Goal: Use online tool/utility: Utilize a website feature to perform a specific function

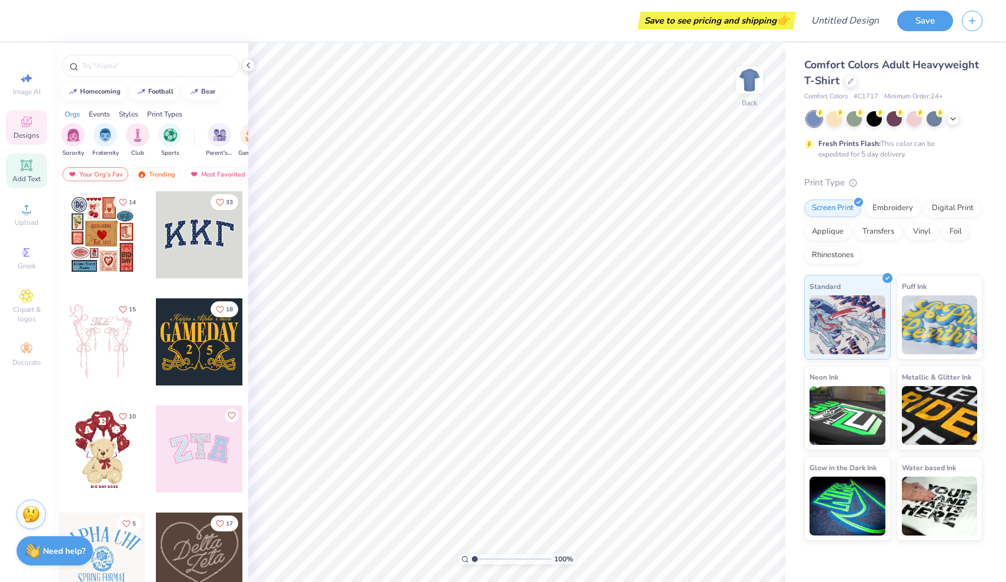
click at [31, 168] on icon at bounding box center [26, 164] width 11 height 11
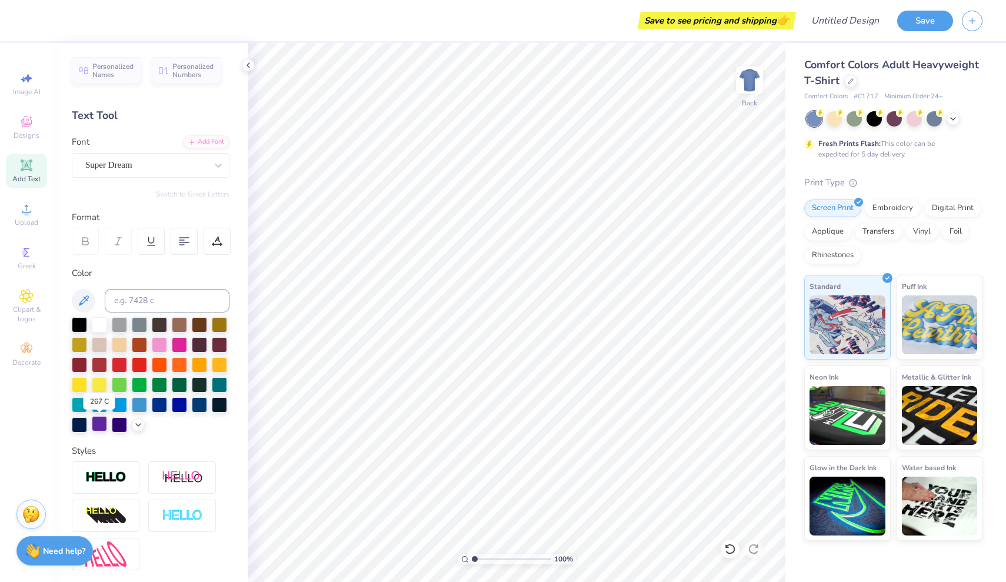
click at [100, 426] on div at bounding box center [99, 423] width 15 height 15
click at [250, 65] on icon at bounding box center [247, 65] width 9 height 9
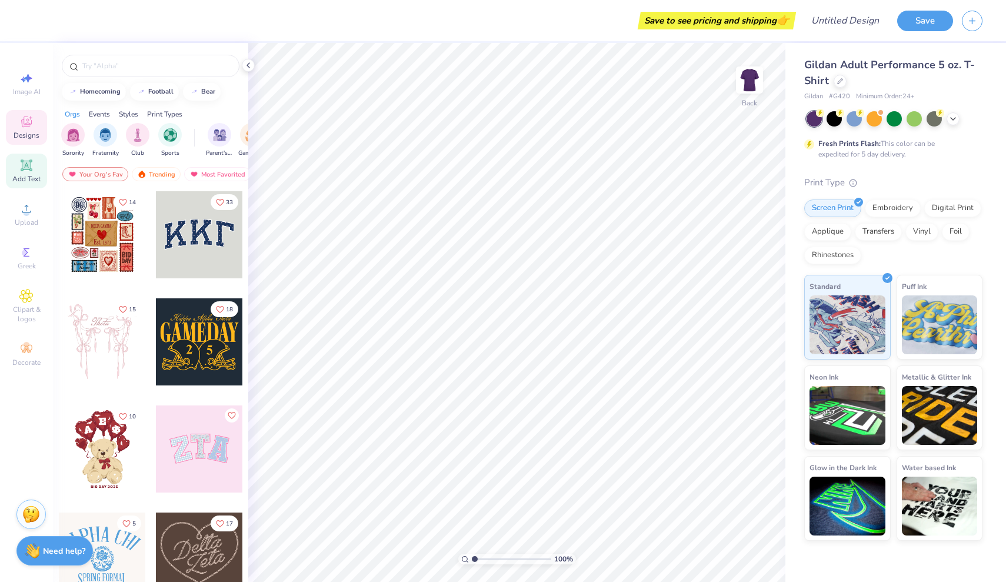
click at [26, 165] on icon at bounding box center [26, 165] width 9 height 9
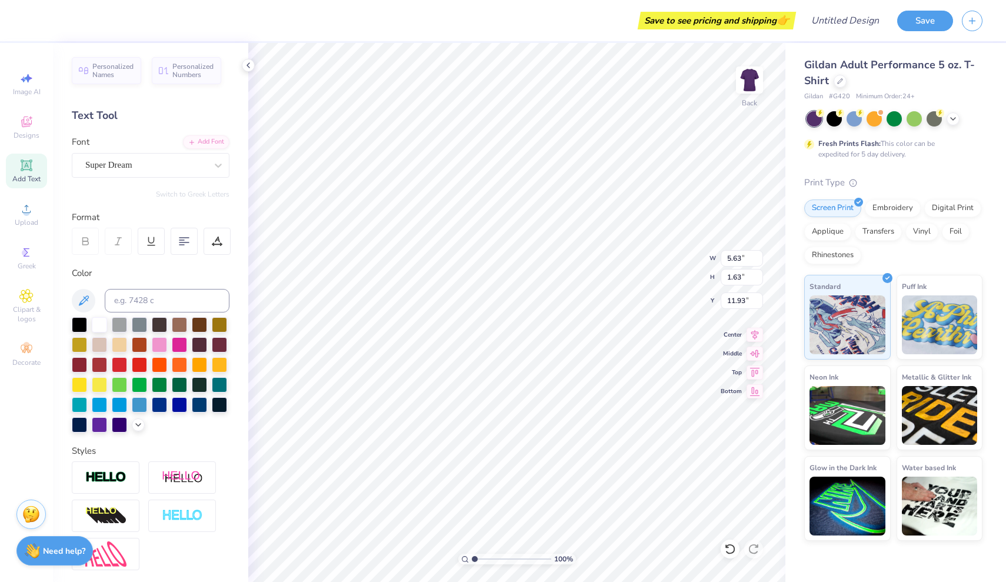
type textarea "W"
type textarea "WCU"
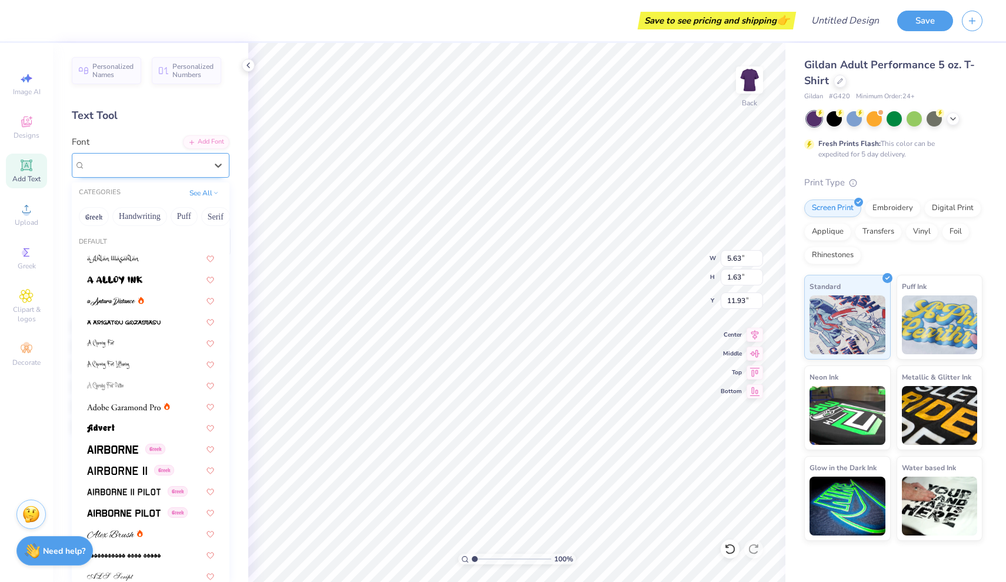
click at [187, 172] on div at bounding box center [145, 165] width 121 height 16
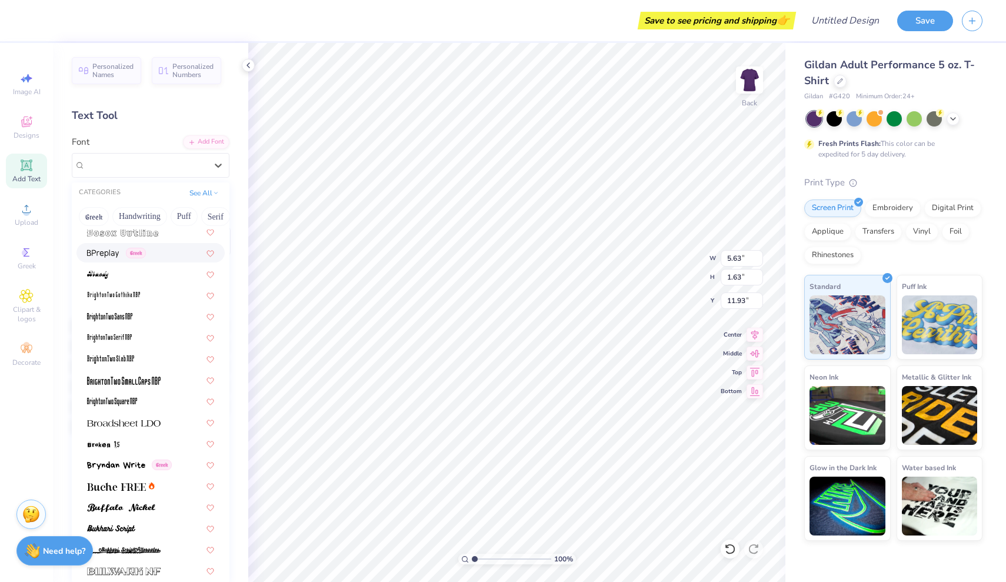
scroll to position [835, 0]
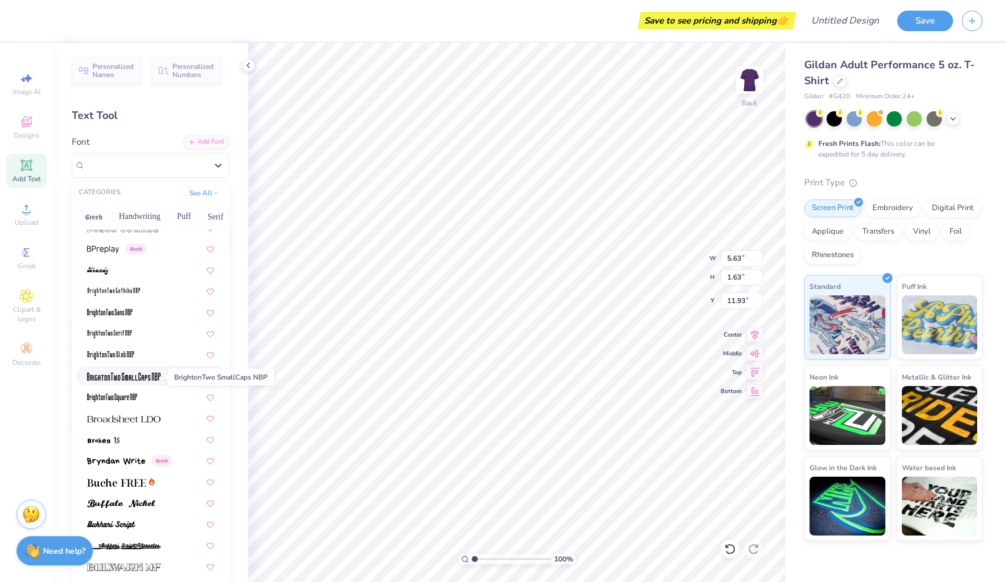
click at [149, 377] on img at bounding box center [124, 376] width 74 height 8
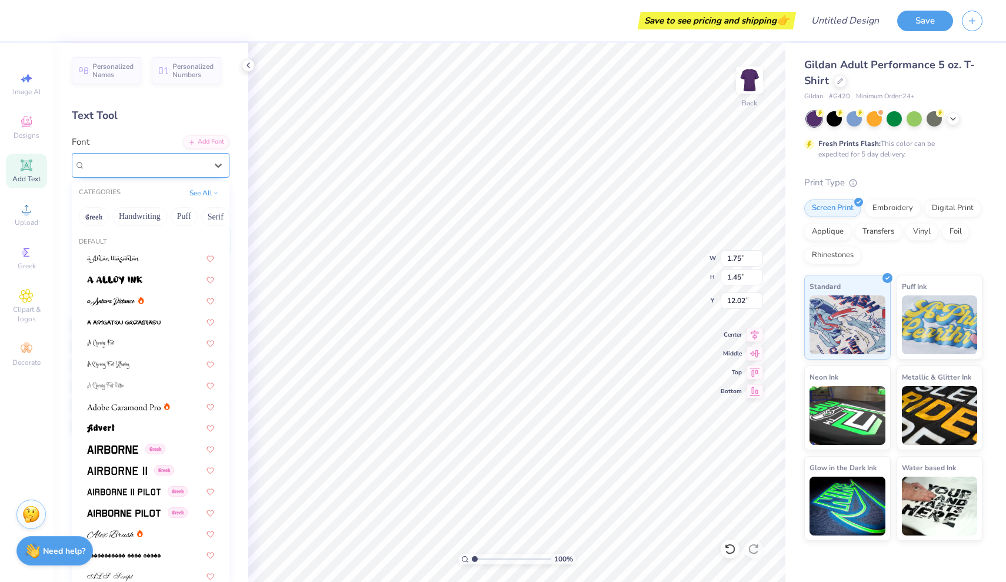
click at [194, 172] on div at bounding box center [145, 165] width 121 height 16
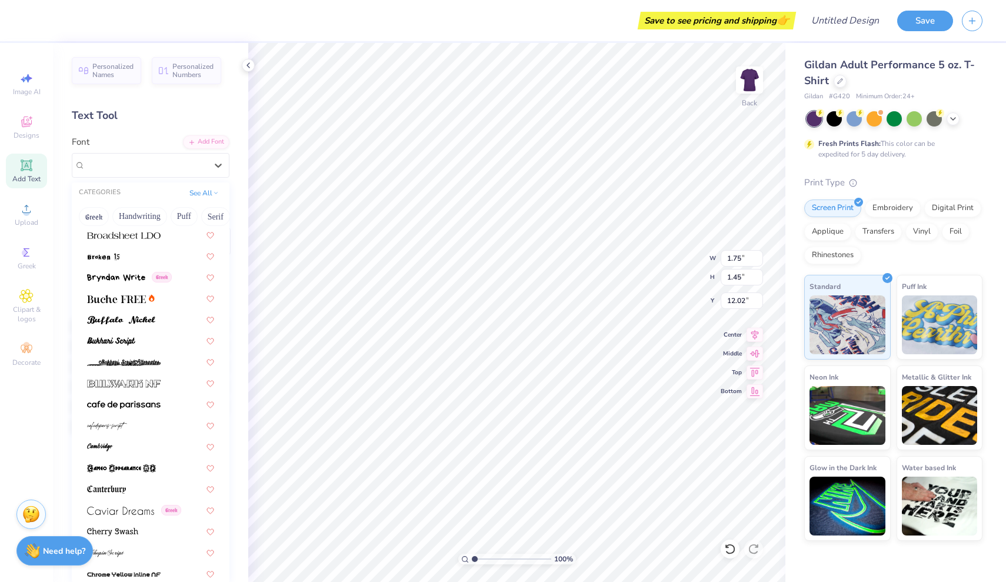
scroll to position [1022, 0]
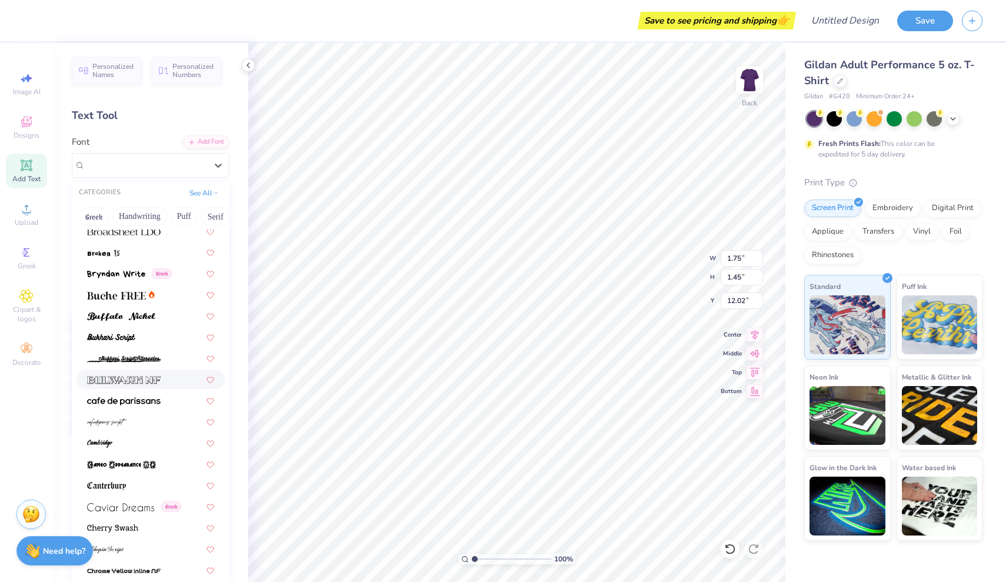
click at [136, 376] on span at bounding box center [124, 379] width 74 height 12
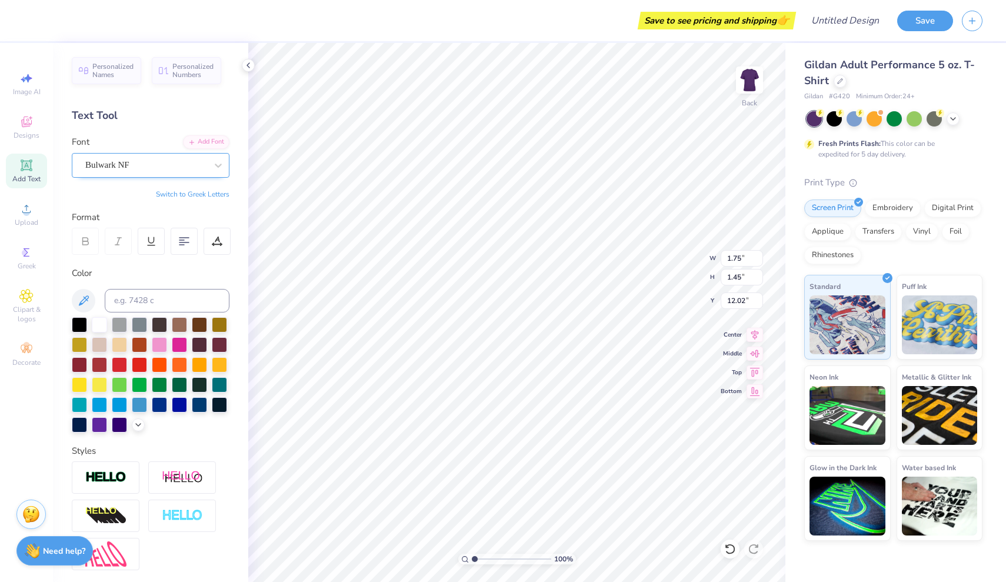
click at [159, 171] on div "Bulwark NF" at bounding box center [145, 165] width 123 height 18
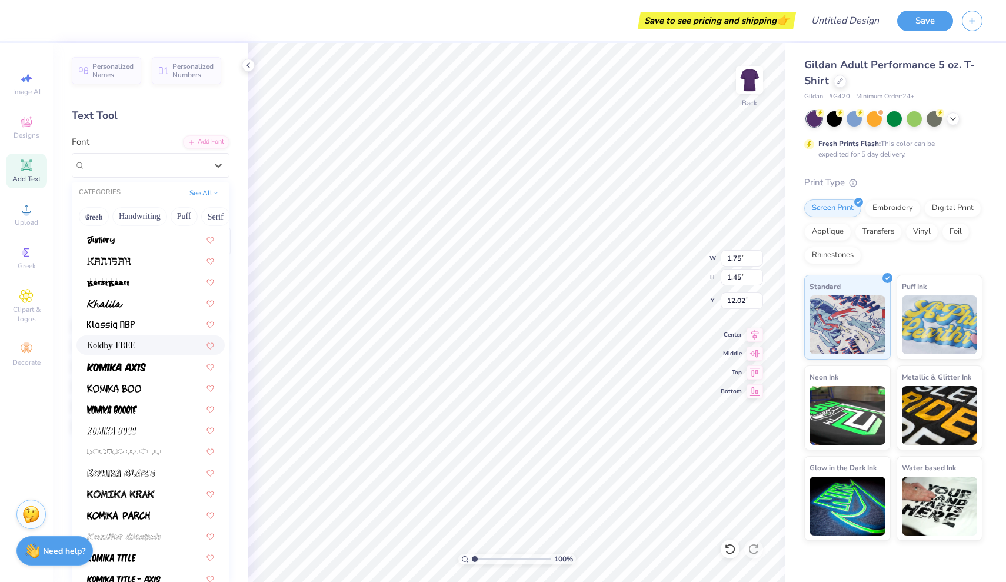
scroll to position [3308, 0]
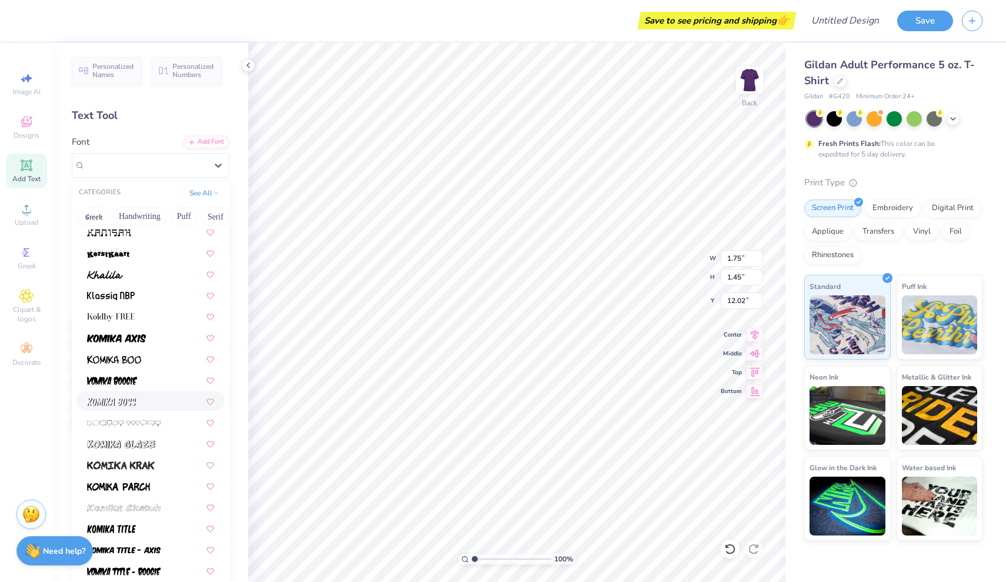
click at [155, 406] on div at bounding box center [150, 401] width 127 height 12
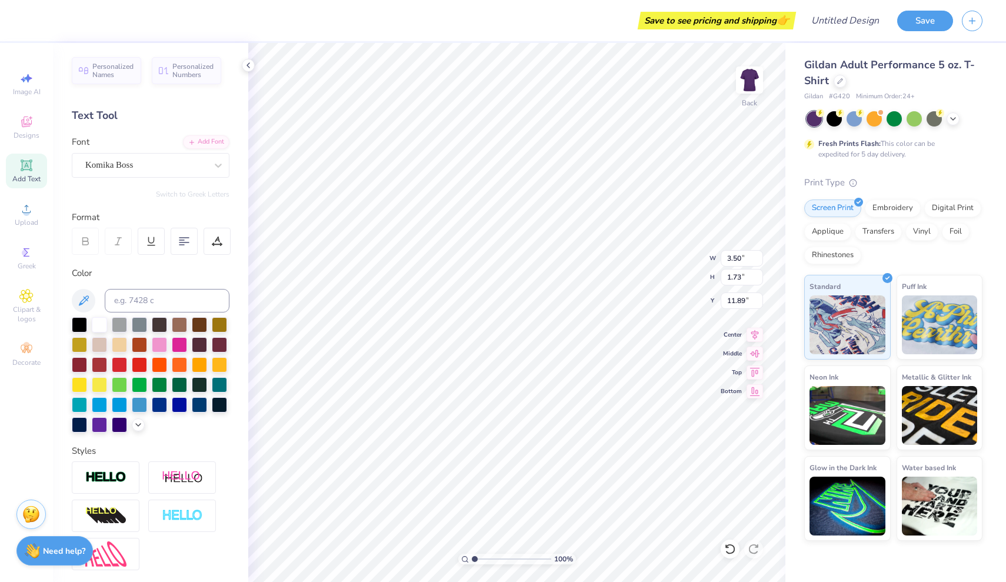
type input "7.98"
type input "3.94"
type input "9.67"
type input "3.99"
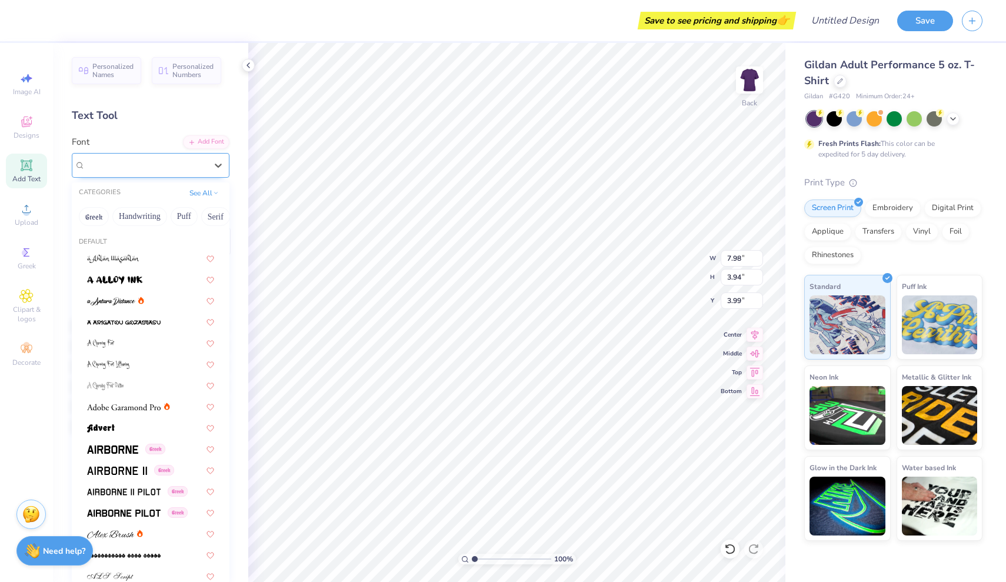
click at [199, 165] on div "Komika Boss" at bounding box center [145, 165] width 123 height 18
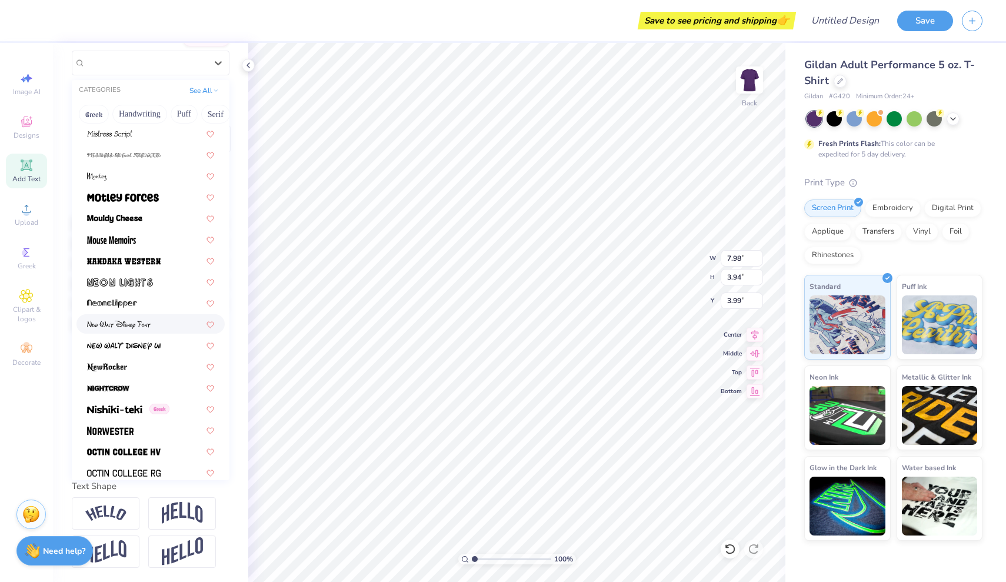
scroll to position [4319, 0]
click at [161, 279] on div at bounding box center [150, 282] width 127 height 12
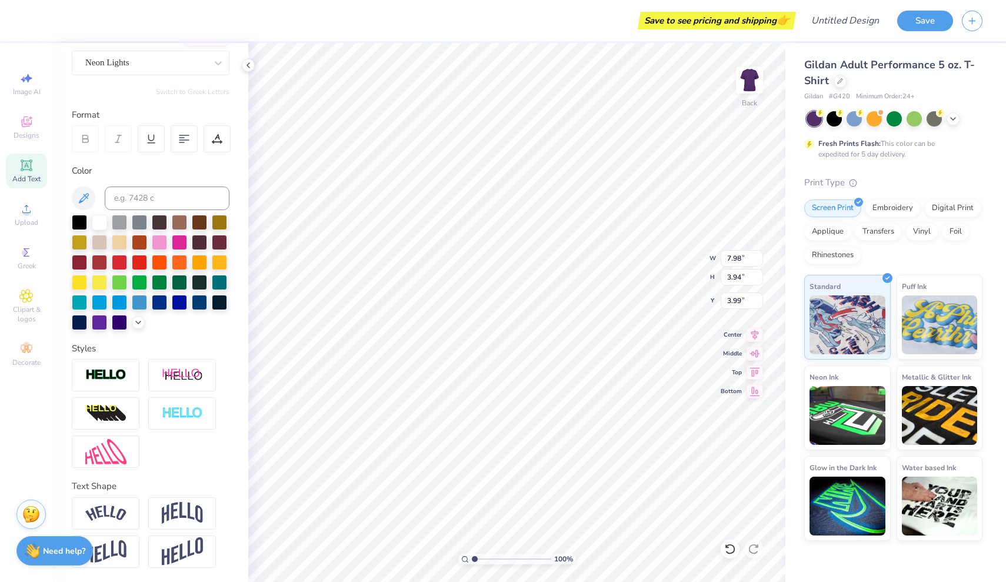
type input "11.02"
type input "3.76"
type input "4.08"
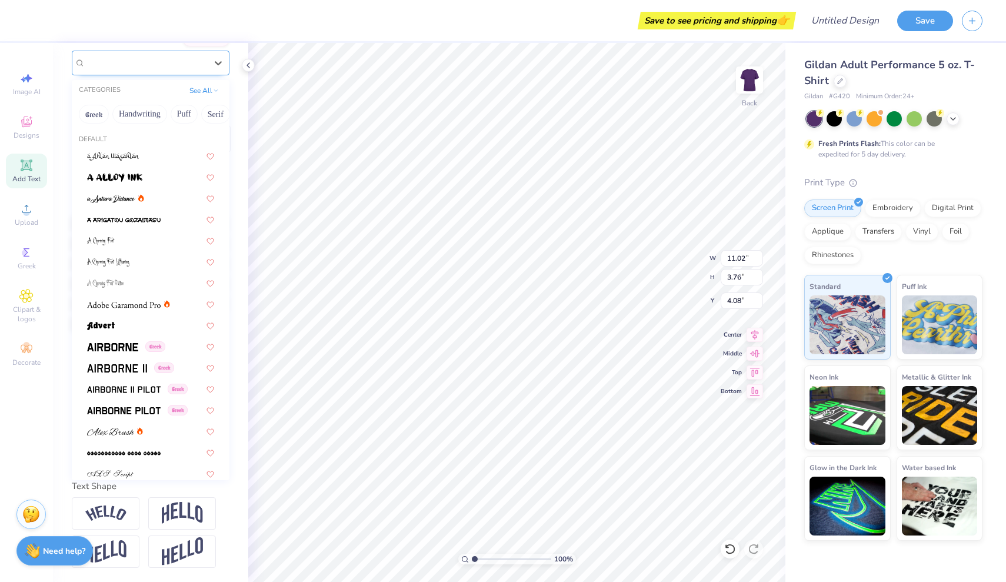
click at [193, 58] on div "Neon Lights" at bounding box center [145, 63] width 123 height 18
click at [189, 115] on button "Bold" at bounding box center [193, 114] width 29 height 19
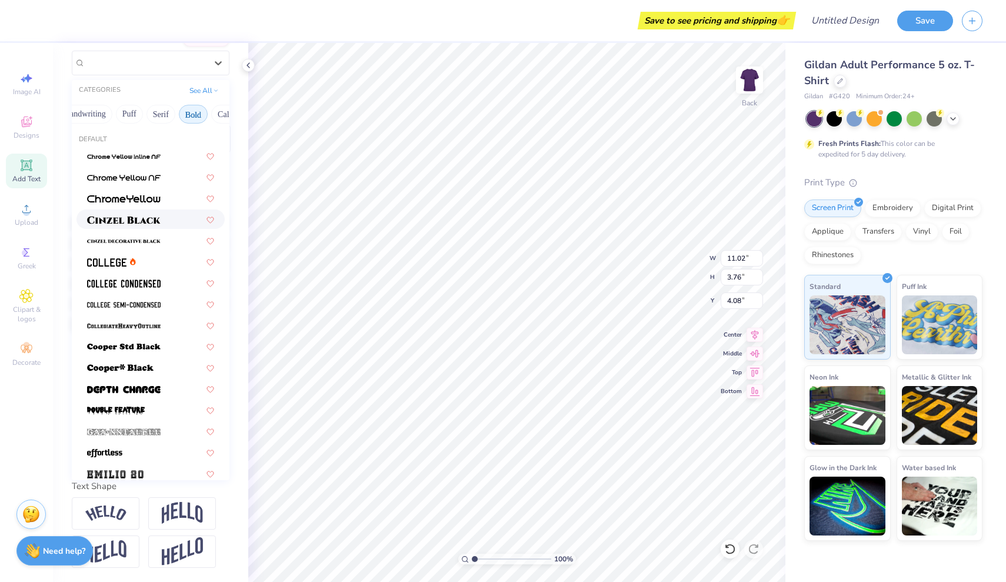
click at [151, 222] on img at bounding box center [124, 220] width 74 height 8
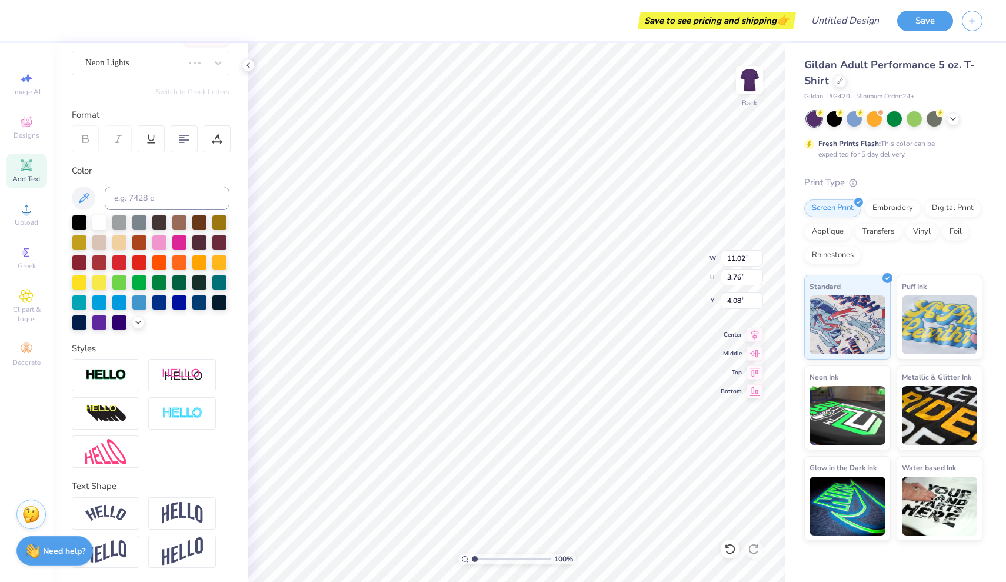
type input "13.87"
type input "3.91"
type input "4.00"
click at [173, 64] on div "Cinzel" at bounding box center [145, 63] width 123 height 18
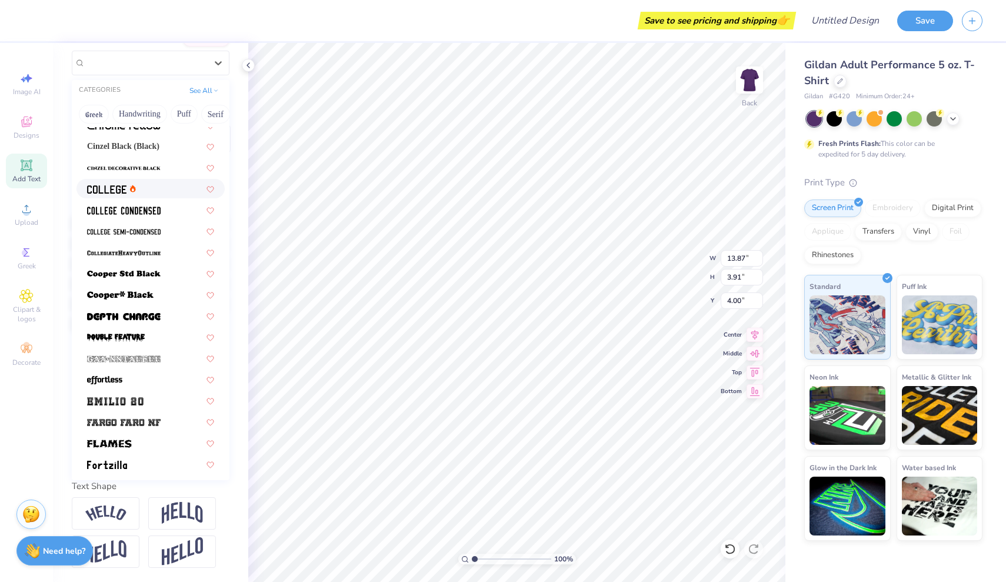
scroll to position [79, 0]
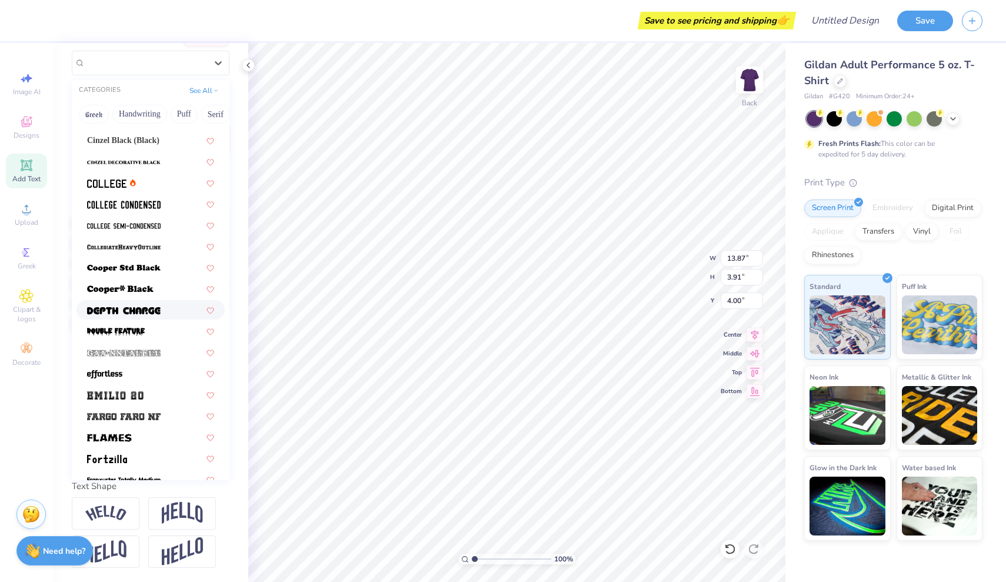
click at [143, 307] on img at bounding box center [124, 310] width 74 height 8
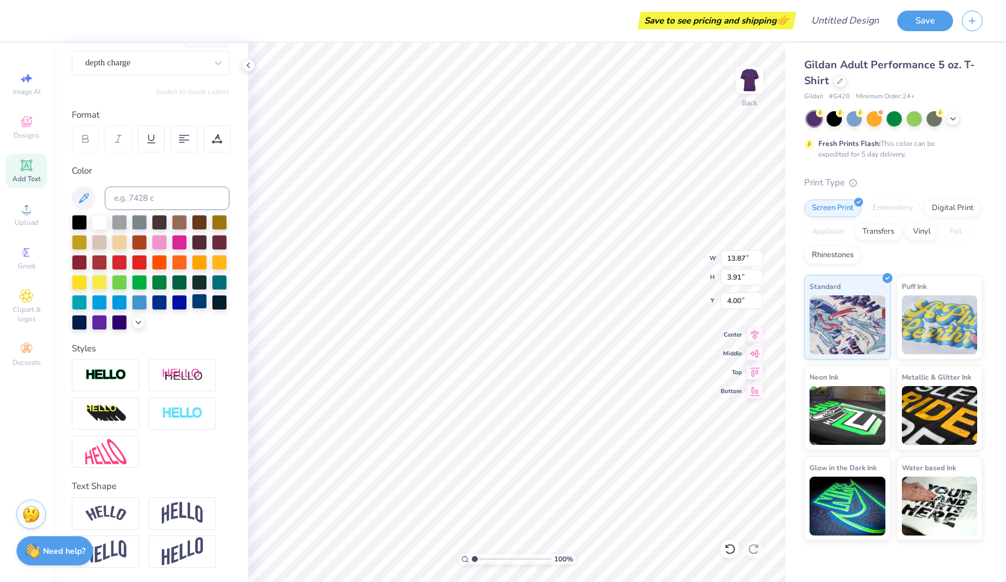
type input "12.20"
type input "4.24"
type input "3.84"
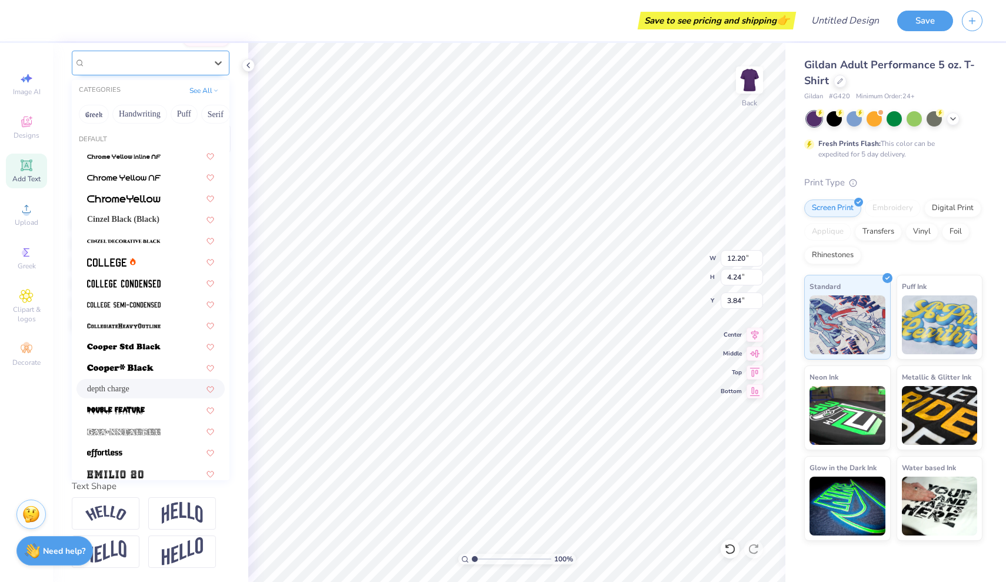
click at [131, 66] on span "depth charge" at bounding box center [107, 63] width 45 height 14
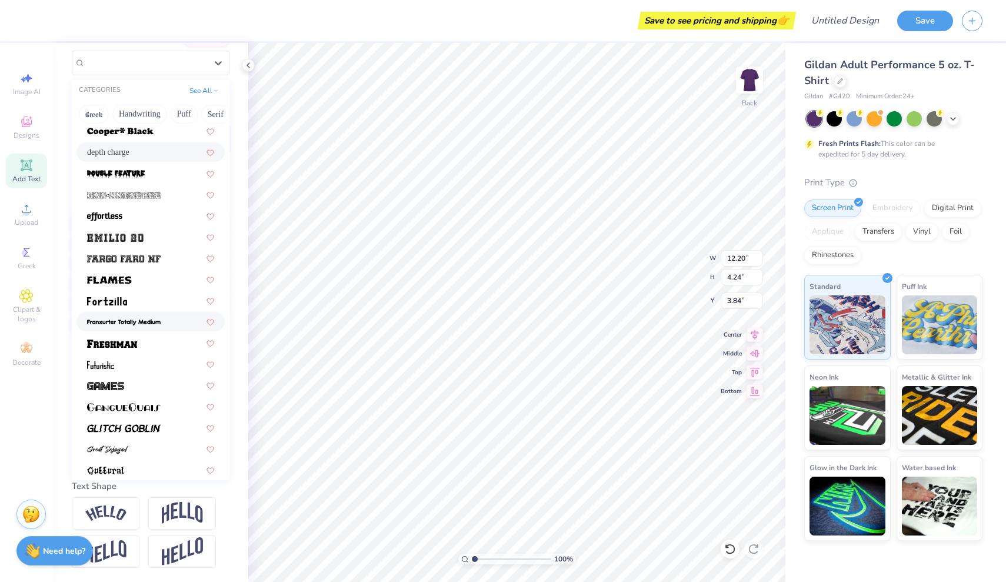
scroll to position [237, 0]
click at [149, 340] on div at bounding box center [150, 342] width 127 height 12
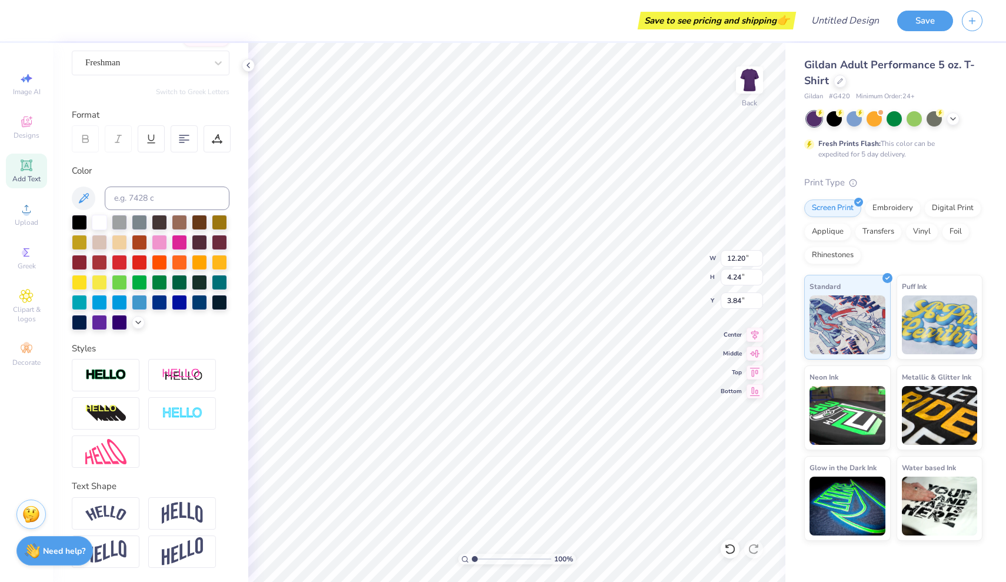
type input "11.89"
type input "3.54"
type input "4.19"
type input "10.96"
type input "3.26"
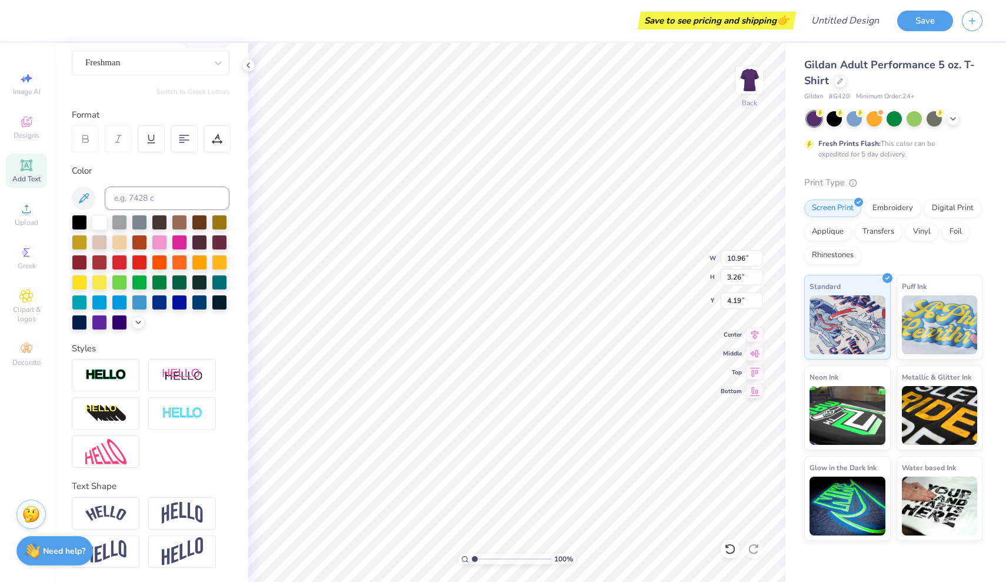
type input "3.00"
click at [112, 507] on img at bounding box center [105, 513] width 41 height 16
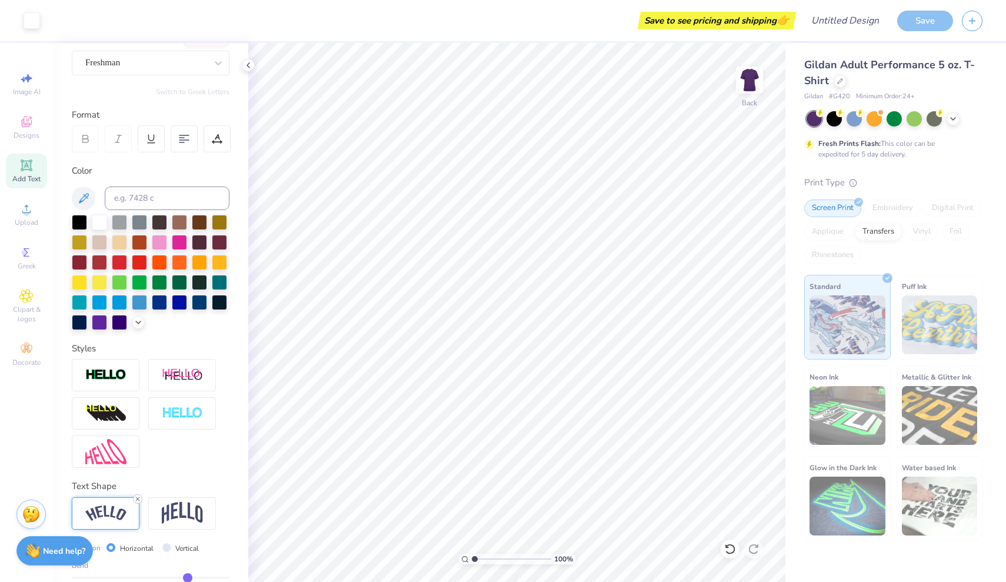
click at [138, 500] on icon at bounding box center [137, 498] width 7 height 7
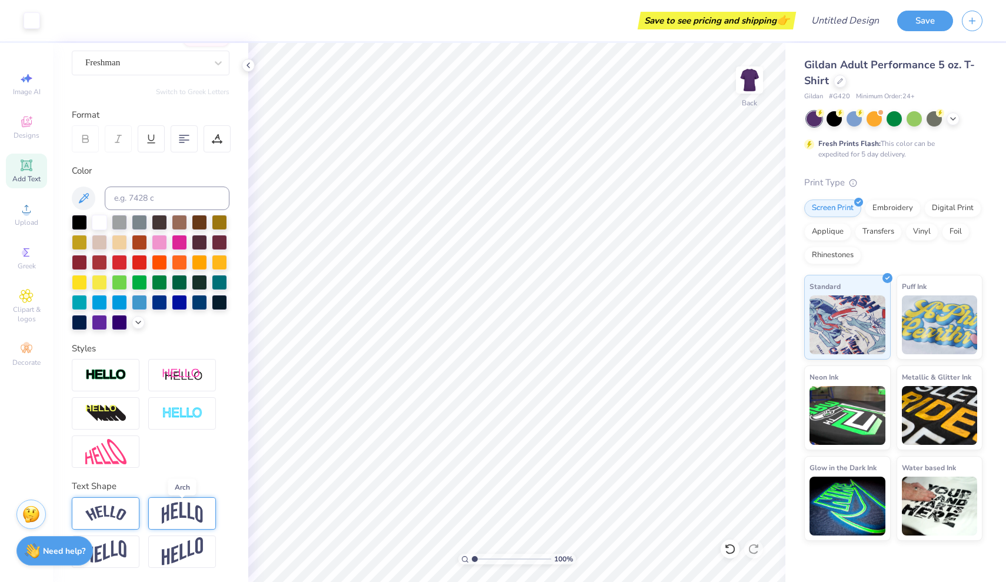
click at [173, 512] on img at bounding box center [182, 513] width 41 height 22
click at [129, 510] on div at bounding box center [106, 513] width 68 height 32
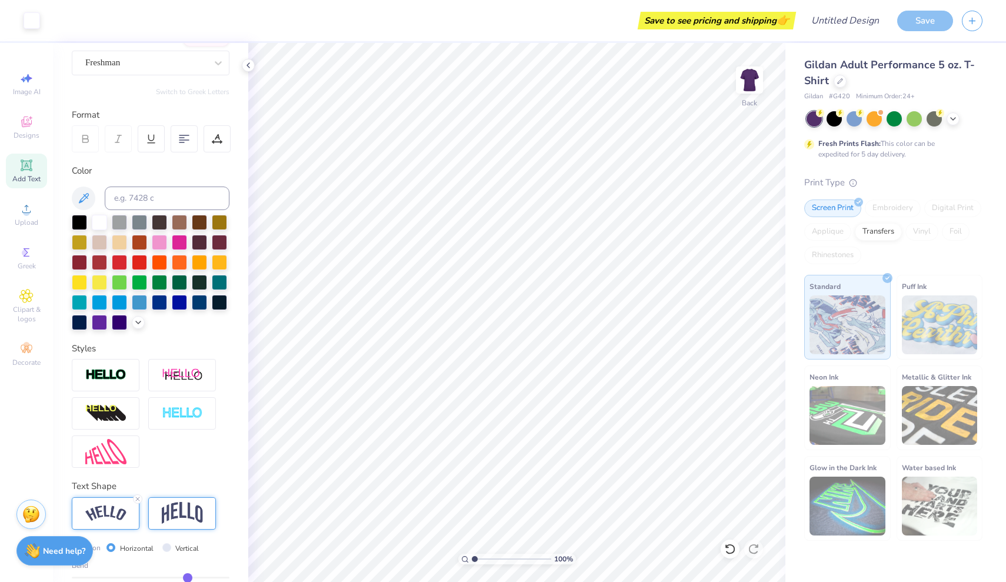
click at [171, 517] on img at bounding box center [182, 513] width 41 height 22
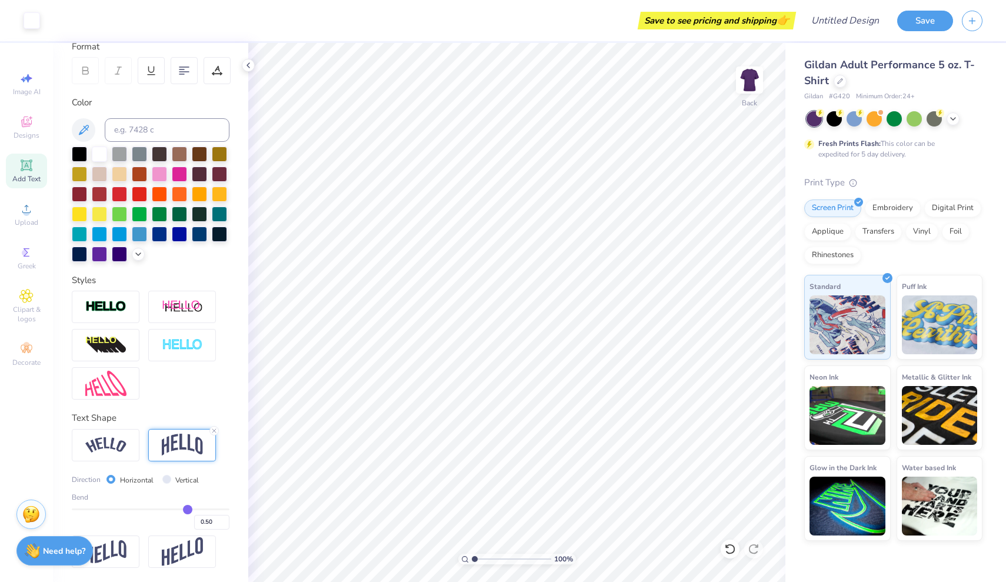
scroll to position [171, 0]
click at [213, 431] on icon at bounding box center [214, 430] width 7 height 7
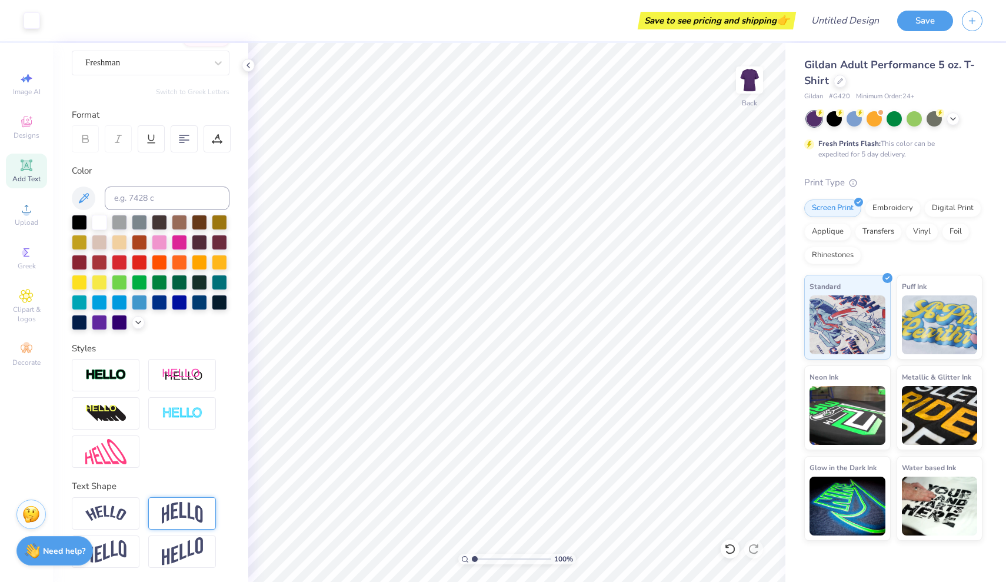
scroll to position [102, 0]
click at [222, 263] on div at bounding box center [219, 260] width 15 height 15
click at [80, 283] on div at bounding box center [79, 280] width 15 height 15
click at [219, 263] on div at bounding box center [219, 260] width 15 height 15
click at [101, 324] on div at bounding box center [99, 320] width 15 height 15
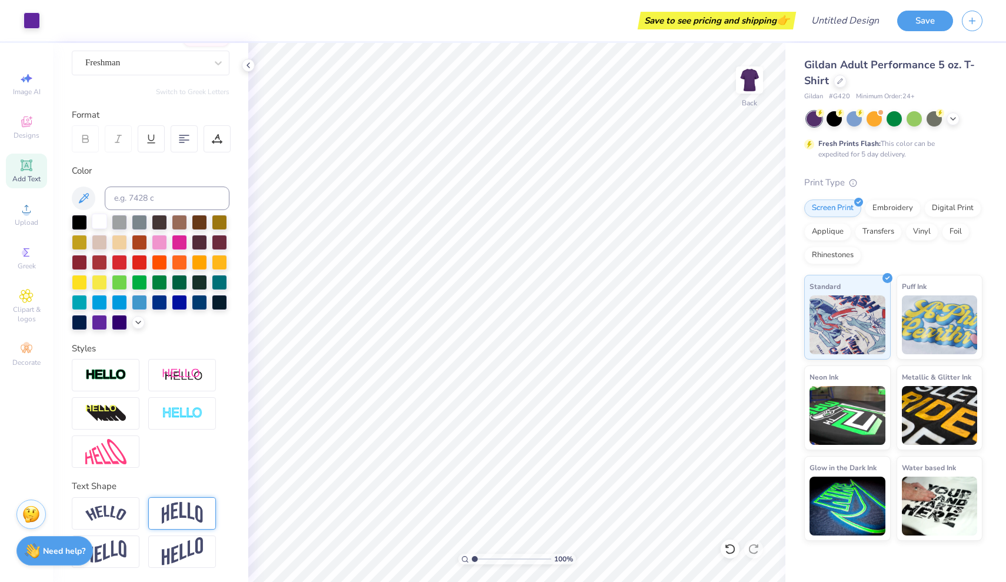
click at [96, 219] on div at bounding box center [99, 220] width 15 height 15
